Goal: Find specific page/section: Find specific page/section

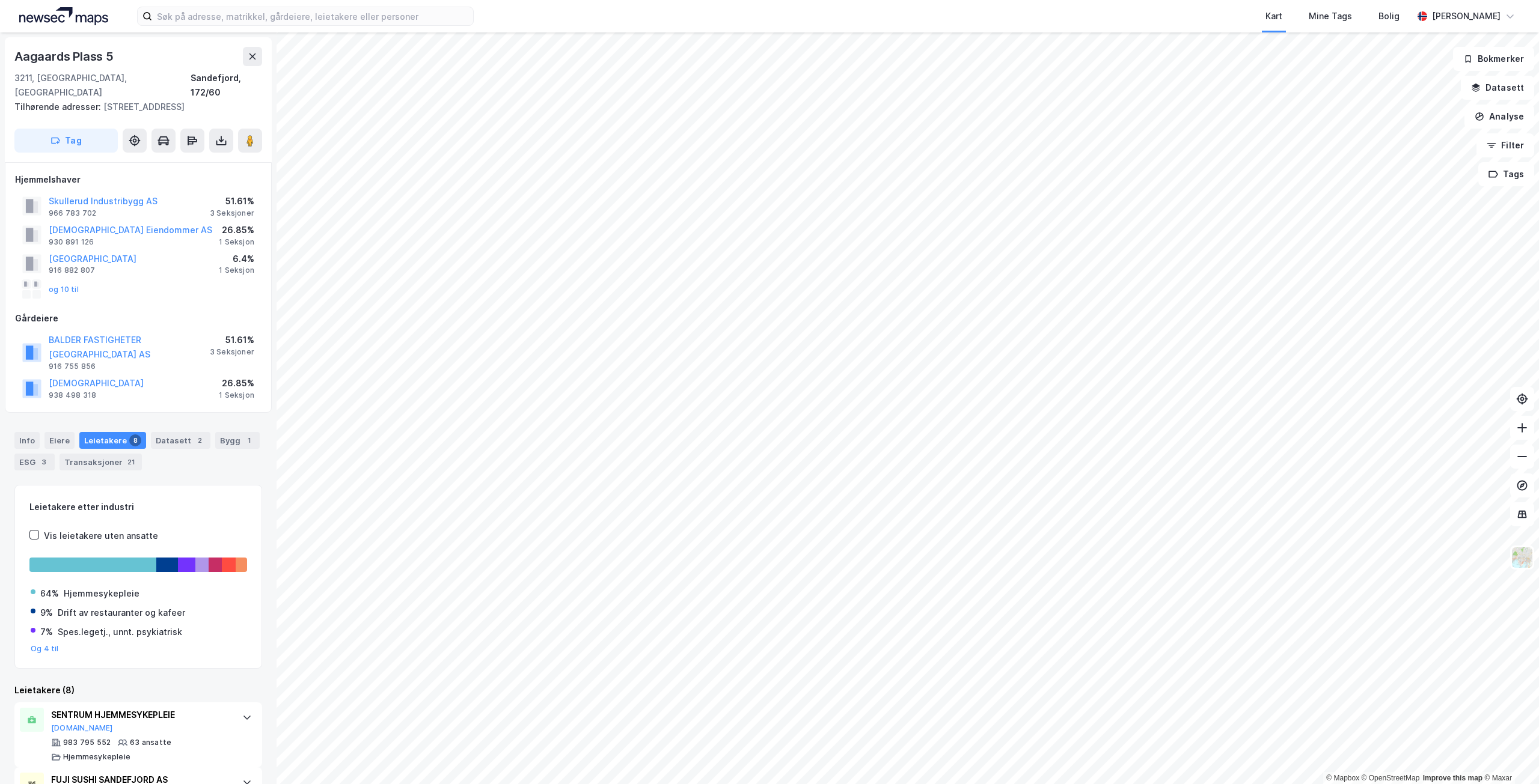
click at [411, 27] on div "Kart Mine Tags Bolig [PERSON_NAME]" at bounding box center [770, 16] width 1539 height 33
click at [409, 14] on input at bounding box center [312, 16] width 321 height 18
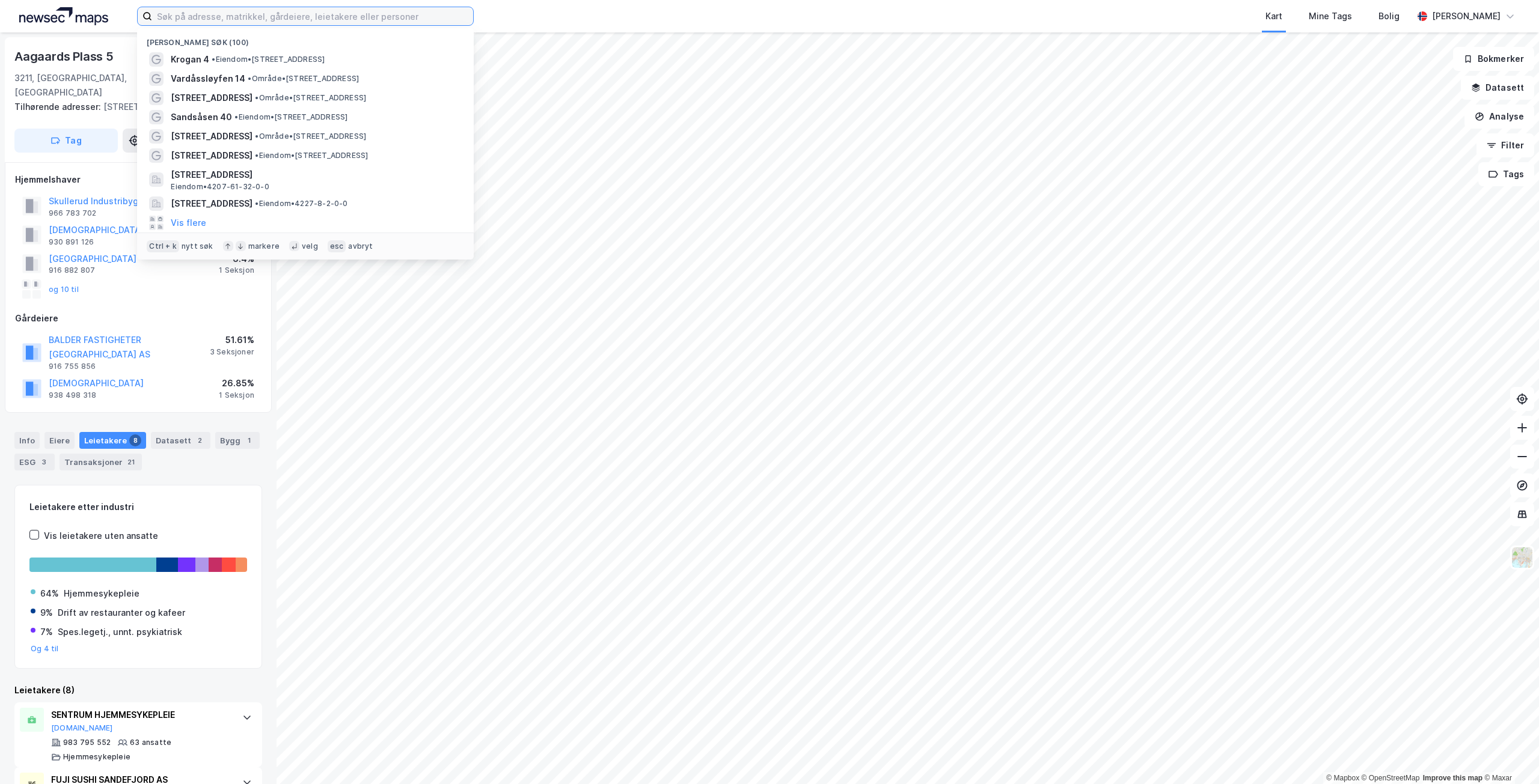
paste input "[STREET_ADDRESS]"
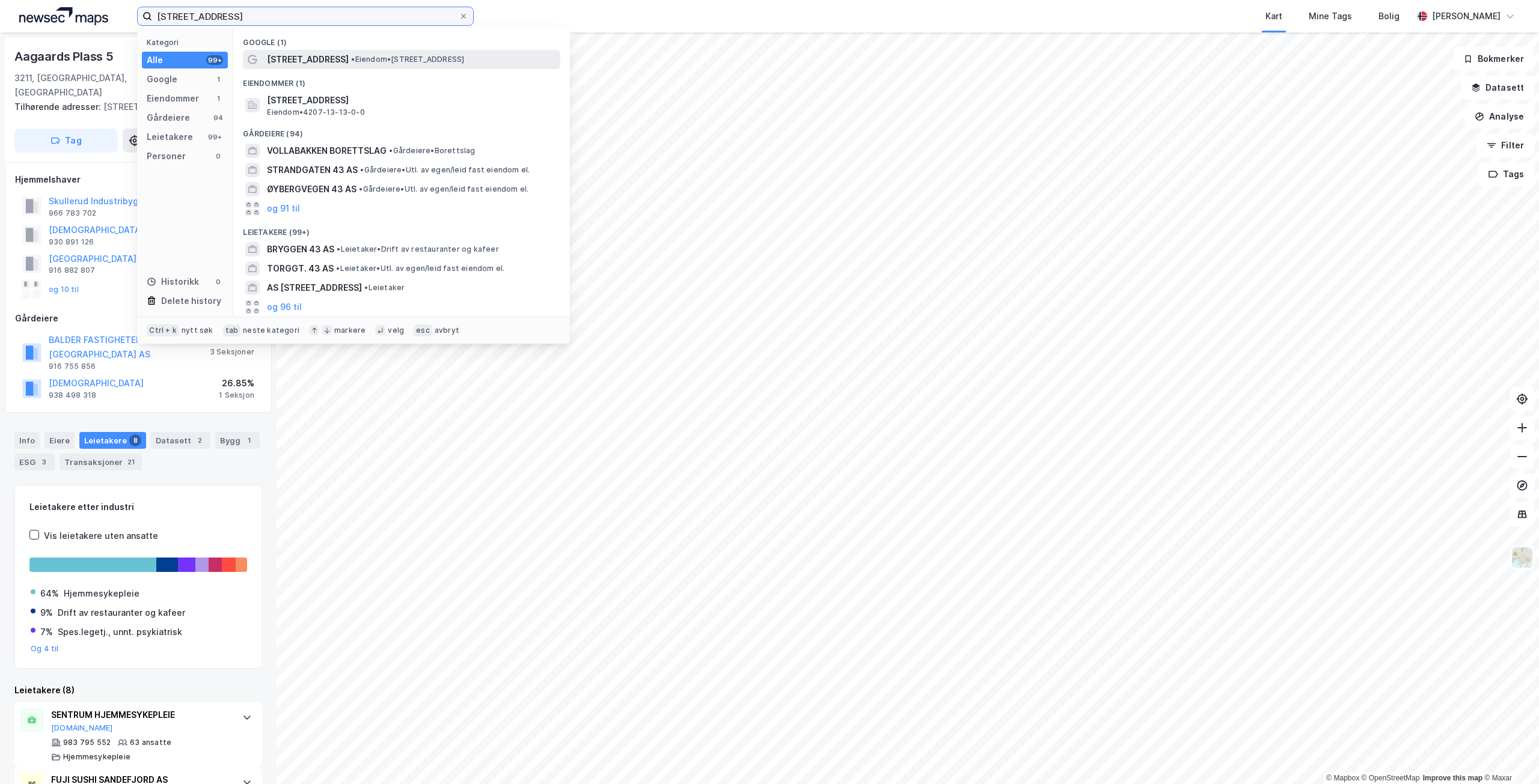
type input "[STREET_ADDRESS]"
click at [332, 60] on span "[STREET_ADDRESS]" at bounding box center [308, 59] width 82 height 14
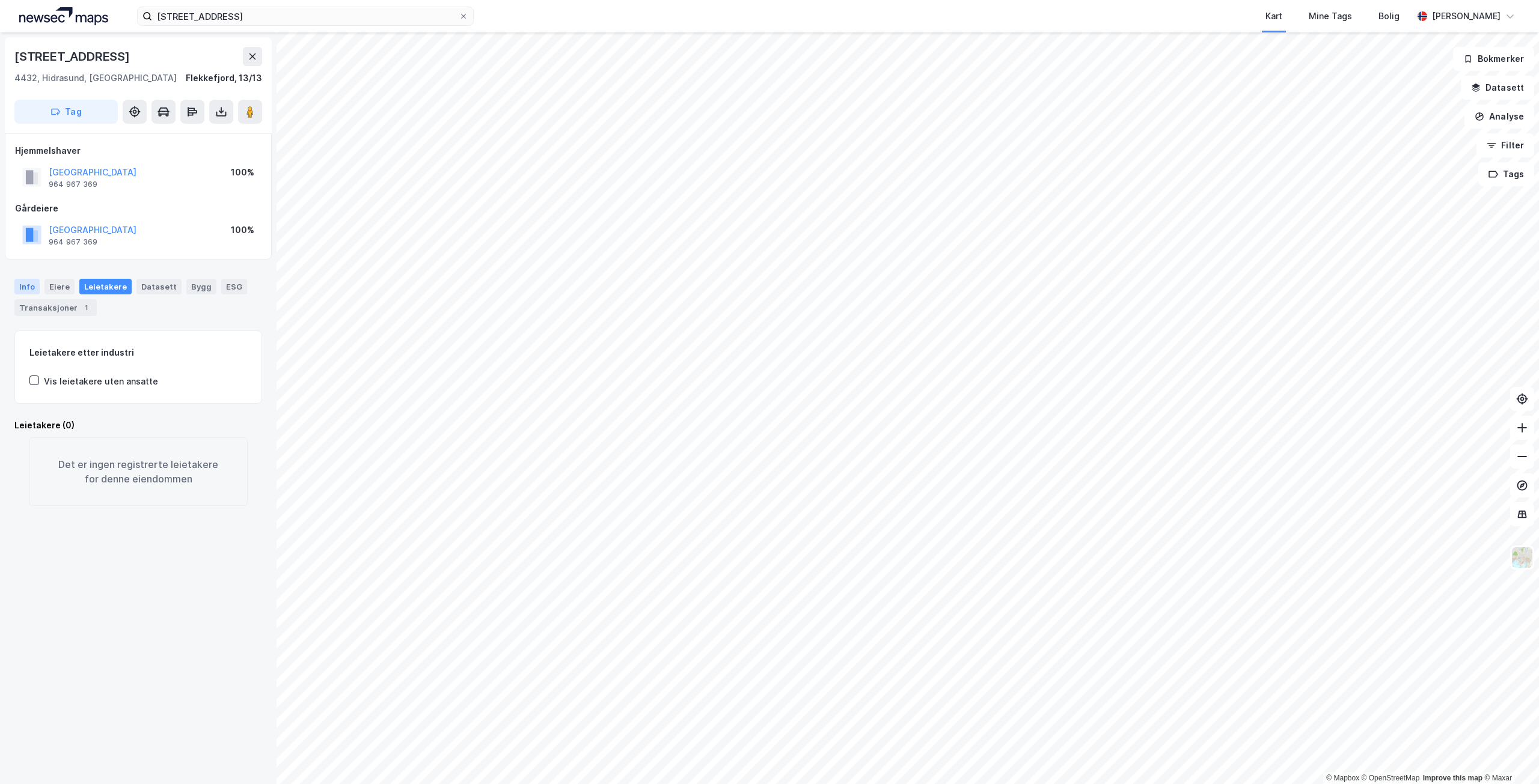
click at [30, 288] on div "Info" at bounding box center [27, 286] width 25 height 15
